Goal: Check status: Check status

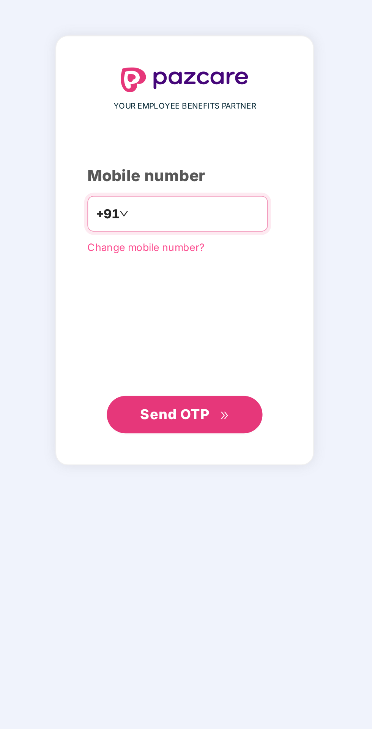
type input "**********"
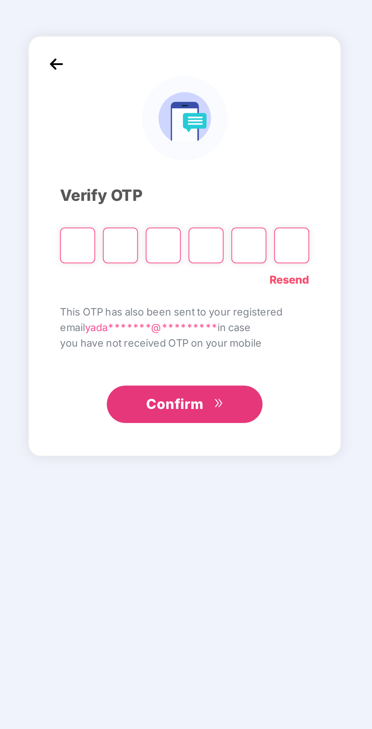
type input "*"
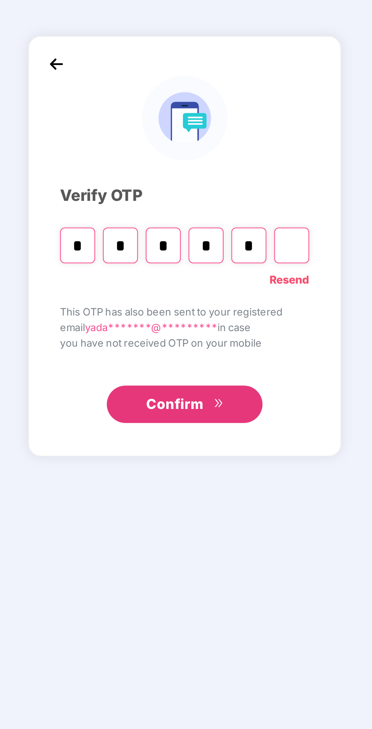
type input "*"
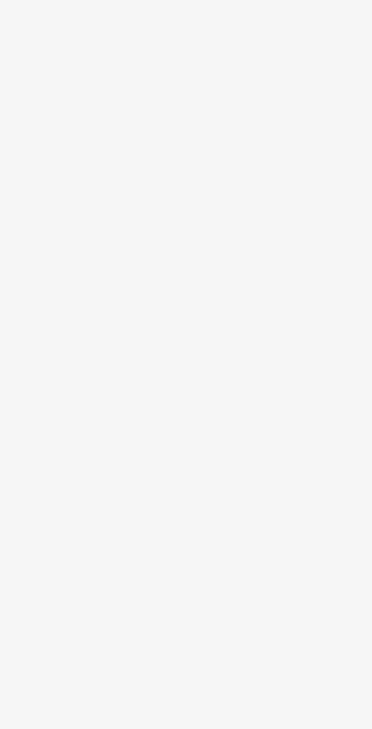
click at [258, 537] on section "Welcome back, User! Enjoy your benefits! Super-topup Insurance Increase your he…" at bounding box center [211, 407] width 322 height 729
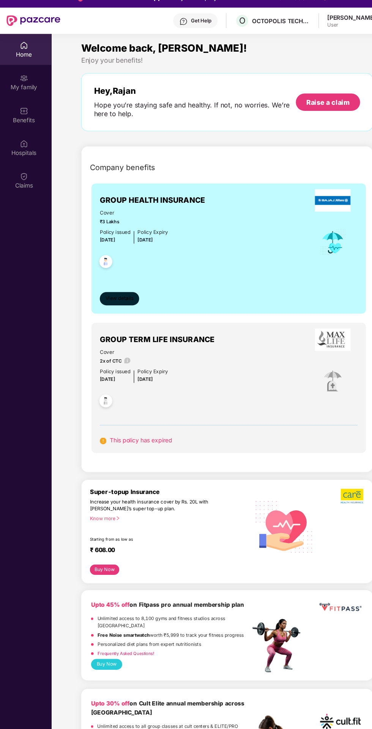
click at [99, 288] on span "View details" at bounding box center [112, 284] width 26 height 7
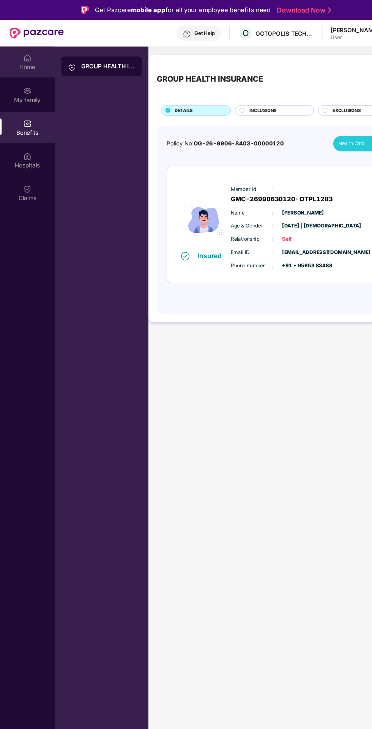
click at [20, 57] on div "Home" at bounding box center [25, 57] width 50 height 28
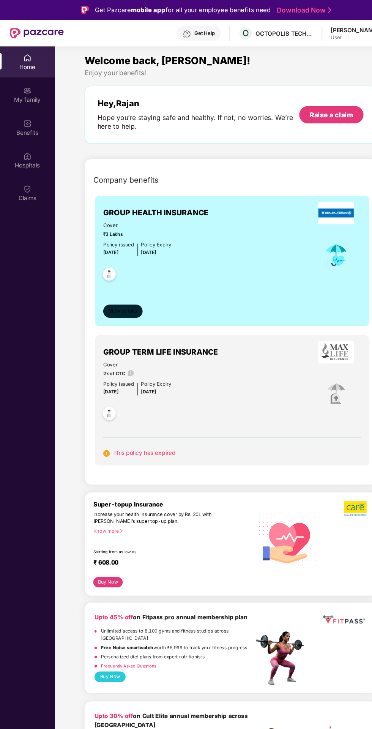
click at [97, 285] on button "View details" at bounding box center [112, 285] width 36 height 12
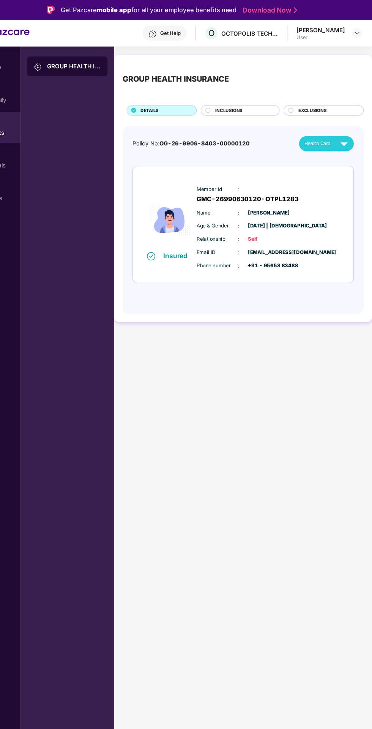
click at [340, 131] on img at bounding box center [346, 131] width 13 height 13
click at [341, 135] on img at bounding box center [346, 131] width 13 height 13
click at [322, 244] on div "Phone number : +91 - 95653 83488" at bounding box center [276, 243] width 131 height 8
click at [329, 256] on div "Insured Member Id : GMC-26990630120-OTPL1283 Name : [PERSON_NAME] Age & Gender …" at bounding box center [254, 205] width 202 height 107
